Goal: Transaction & Acquisition: Purchase product/service

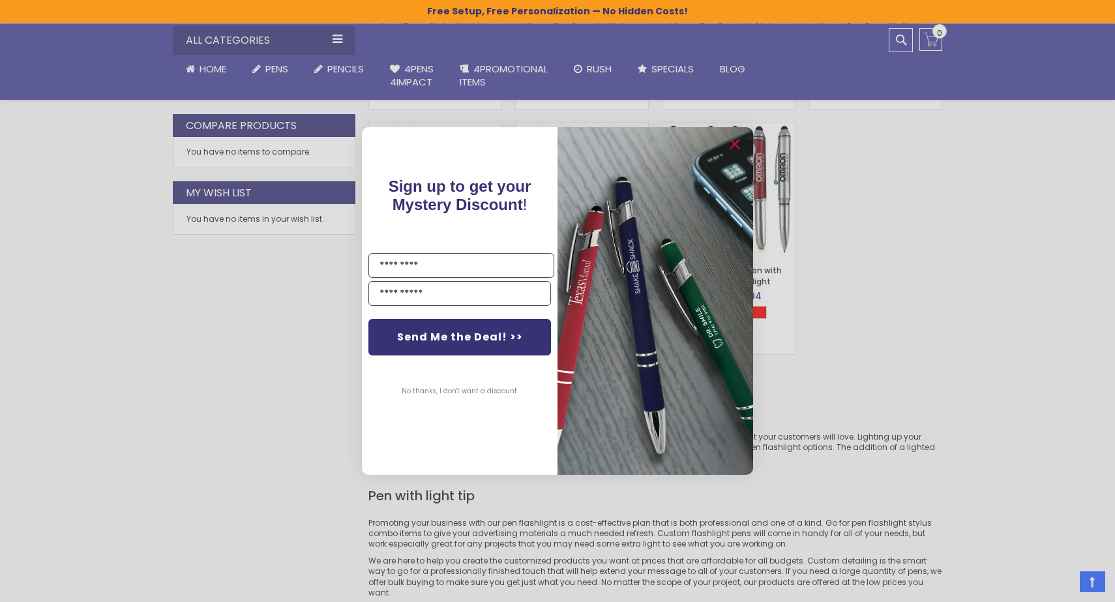
scroll to position [559, 0]
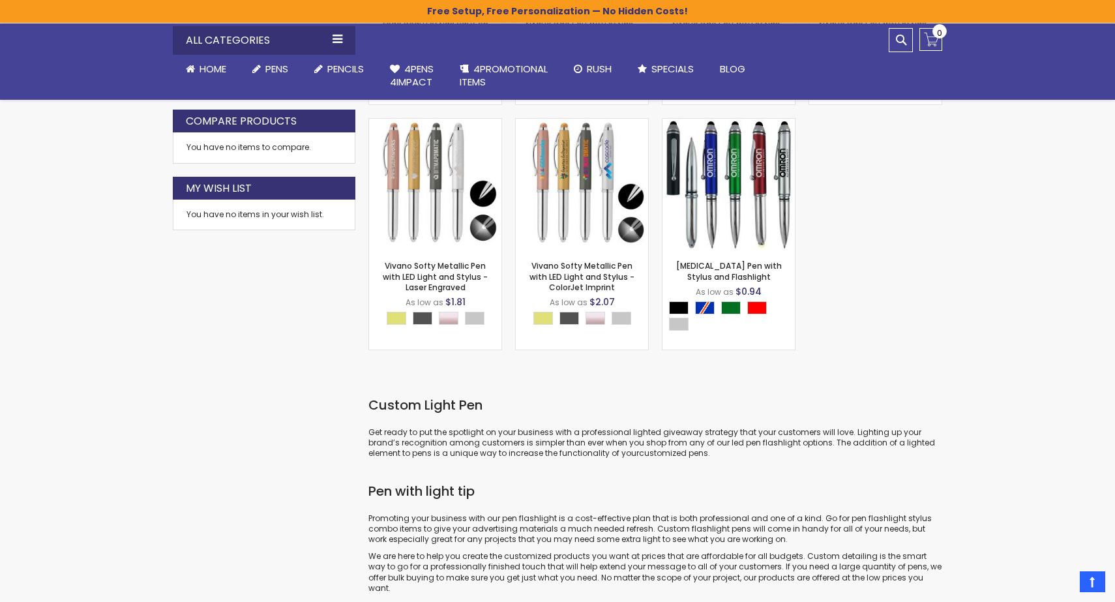
click at [920, 359] on div "Close dialog Sign up to get your Mystery Discount ! Name Send Me the Deal! >> N…" at bounding box center [557, 301] width 1115 height 602
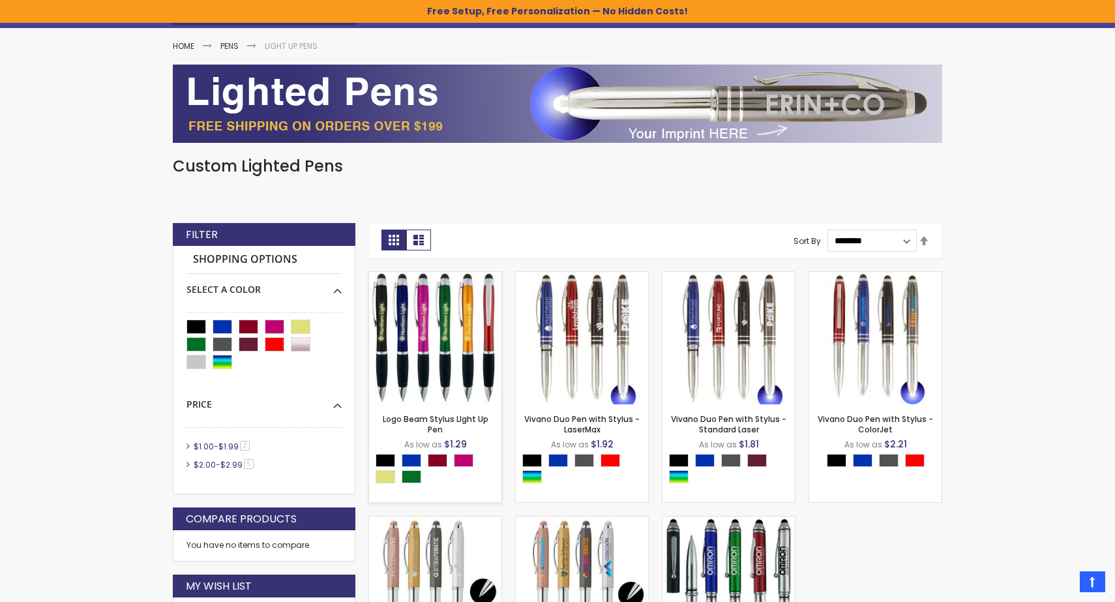
scroll to position [162, 0]
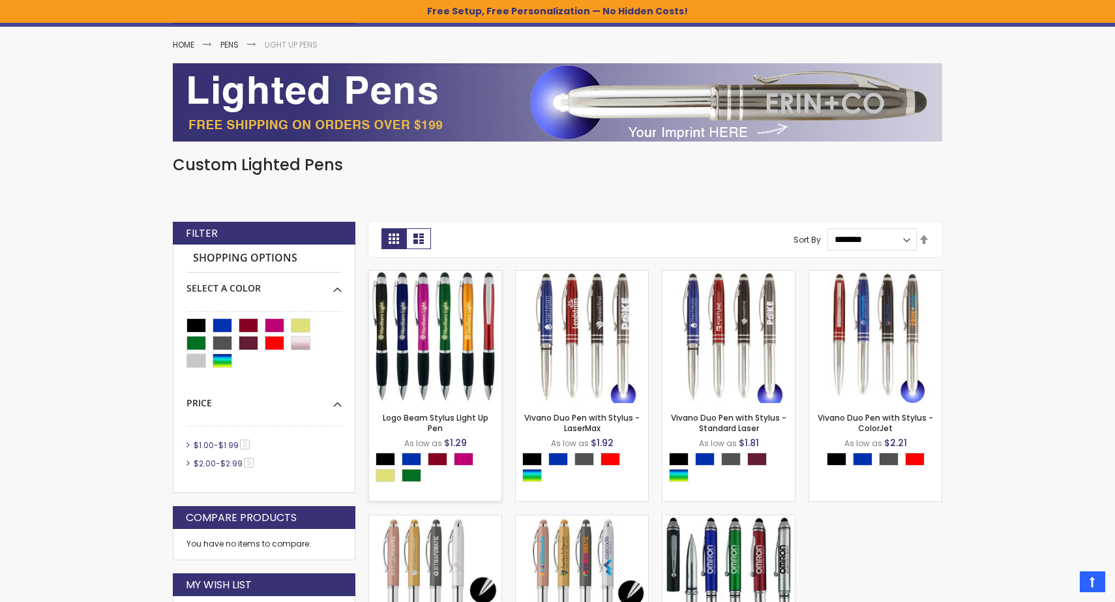
click at [440, 346] on img at bounding box center [435, 336] width 132 height 132
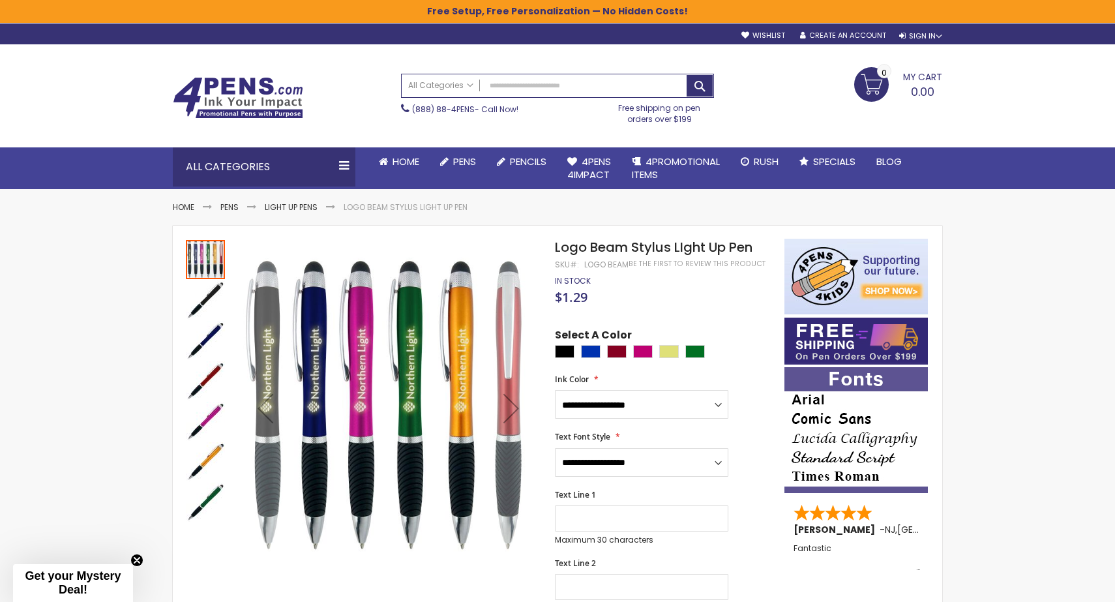
click at [207, 341] on img "Logo Beam Stylus LIght Up Pen" at bounding box center [205, 340] width 39 height 39
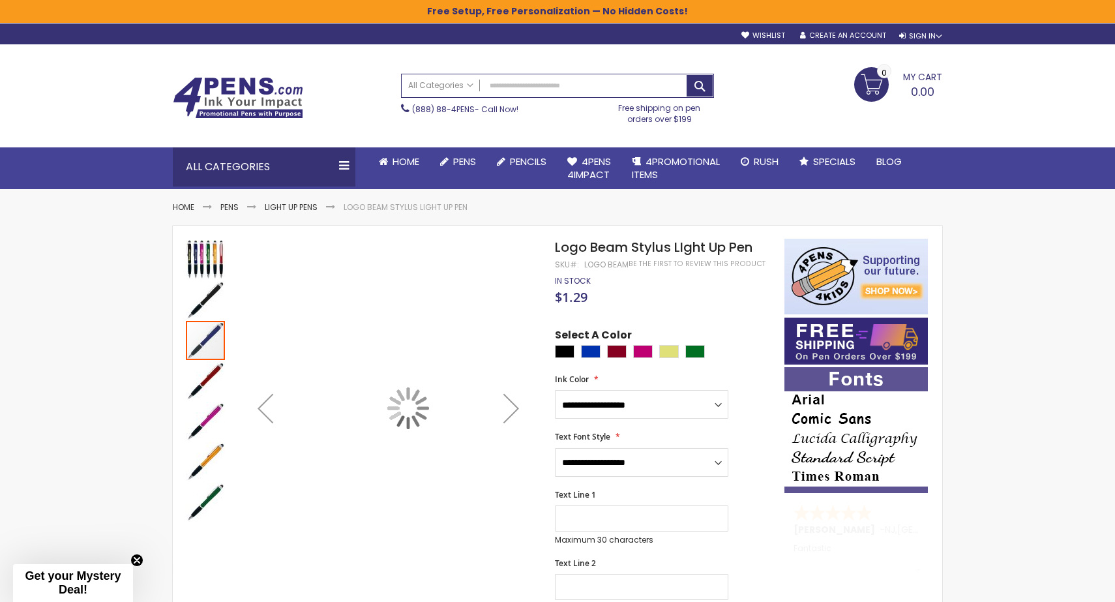
click at [201, 310] on img "Logo Beam Stylus LIght Up Pen" at bounding box center [205, 299] width 39 height 39
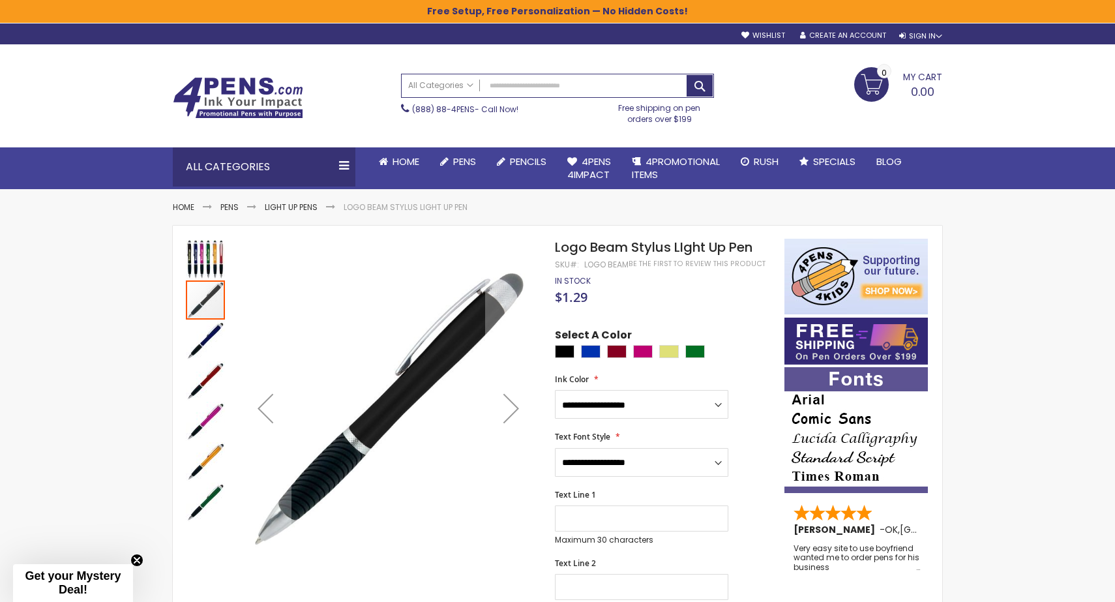
click at [201, 337] on img "Logo Beam Stylus LIght Up Pen" at bounding box center [205, 340] width 39 height 39
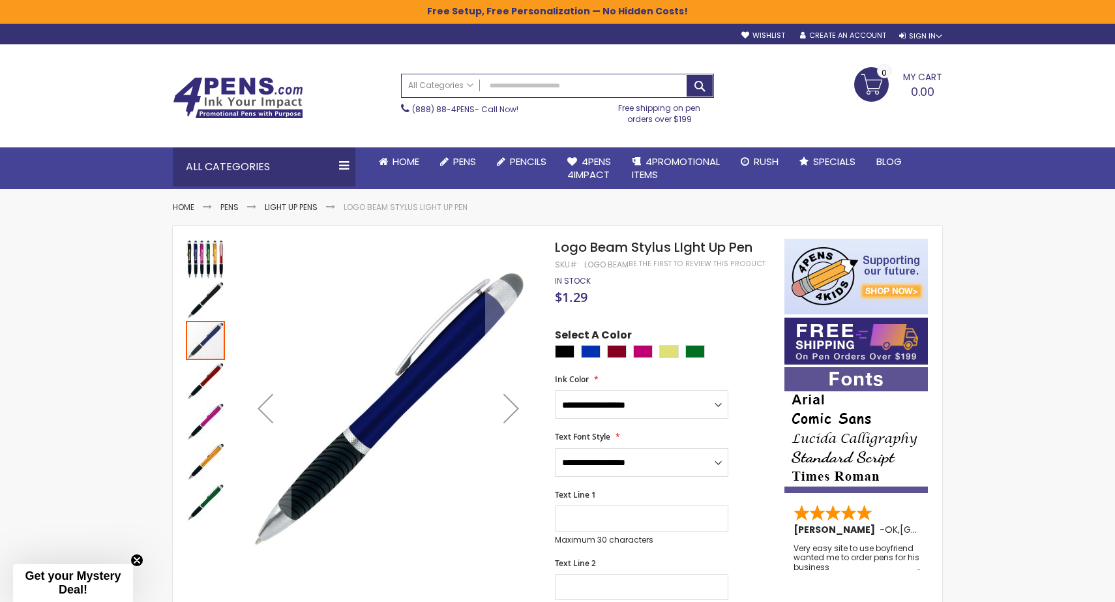
click at [212, 372] on img "Logo Beam Stylus LIght Up Pen" at bounding box center [205, 380] width 39 height 39
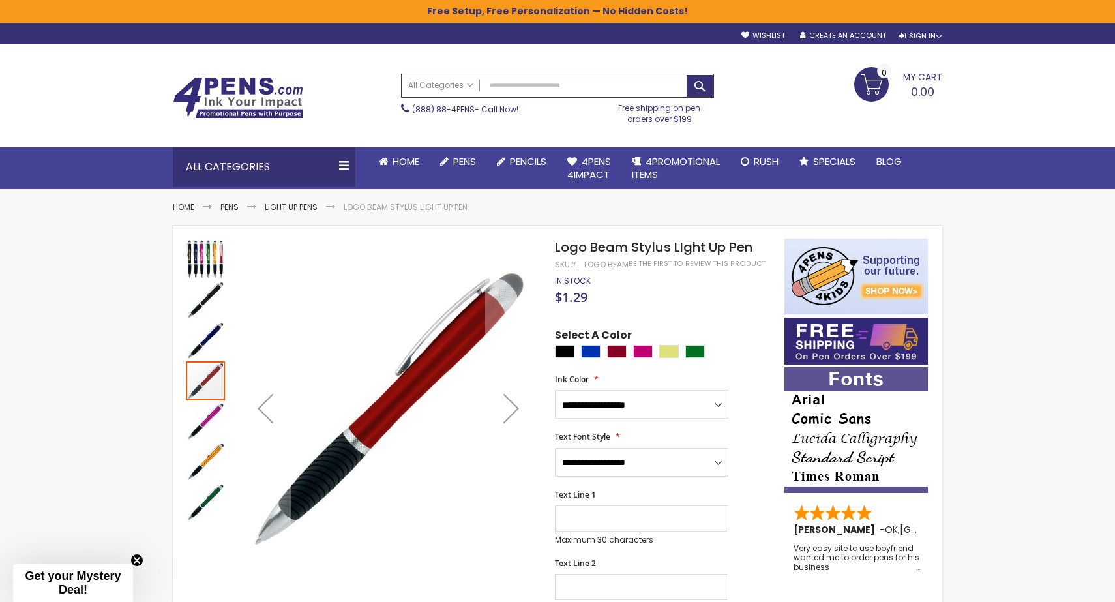
click at [218, 415] on img "Logo Beam Stylus LIght Up Pen" at bounding box center [205, 420] width 39 height 39
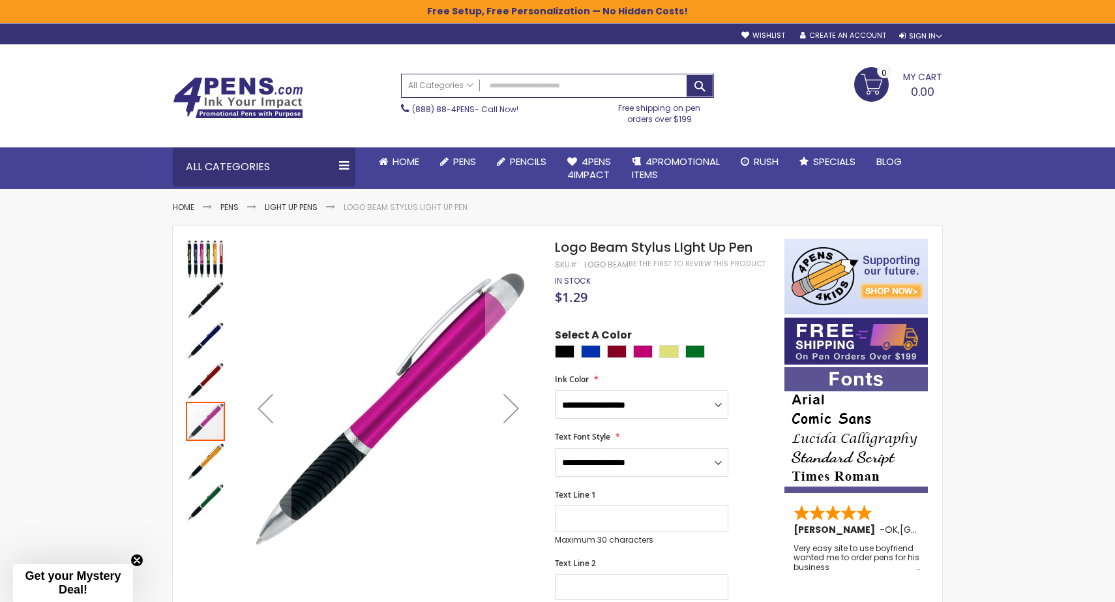
click at [211, 466] on img "Logo Beam Stylus LIght Up Pen" at bounding box center [205, 461] width 39 height 39
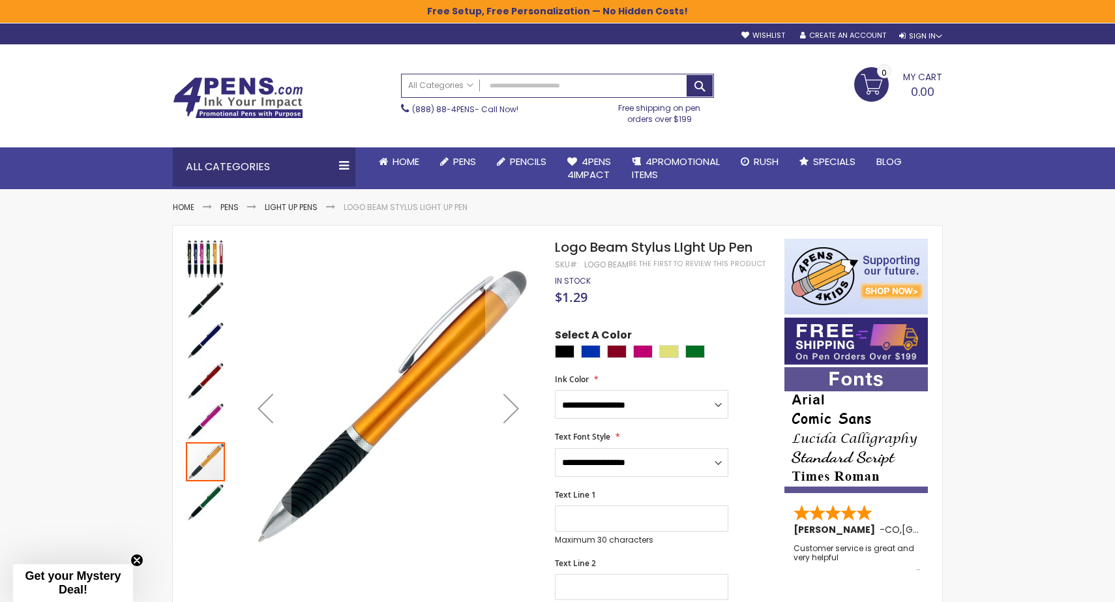
click at [210, 263] on img "Logo Beam Stylus LIght Up Pen" at bounding box center [205, 259] width 39 height 39
